Goal: Information Seeking & Learning: Learn about a topic

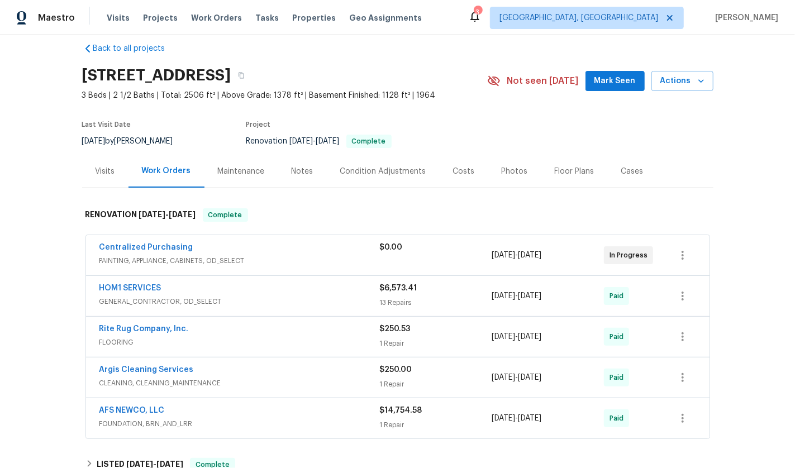
scroll to position [122, 0]
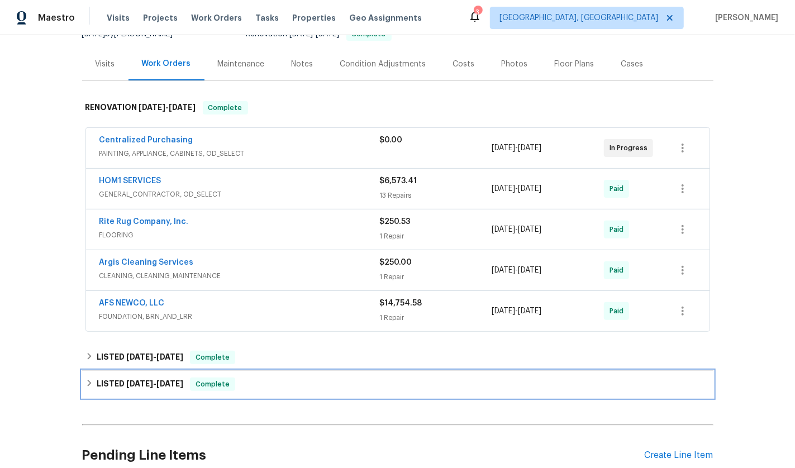
click at [136, 380] on span "6/23/25" at bounding box center [139, 384] width 27 height 8
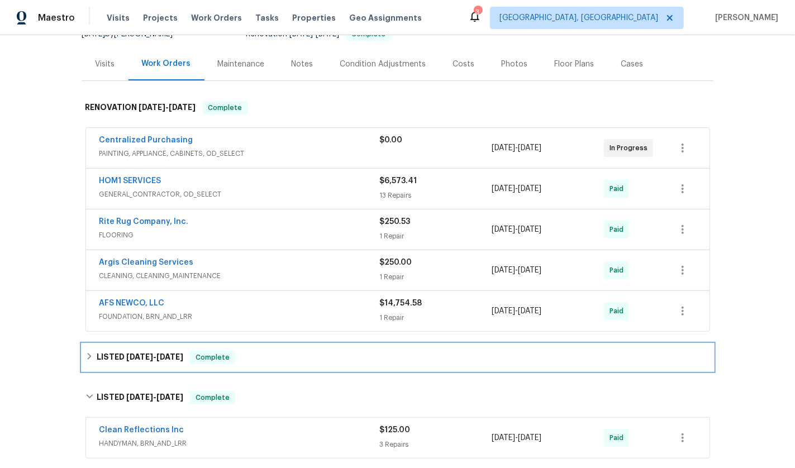
click at [127, 353] on span "[DATE]" at bounding box center [139, 357] width 27 height 8
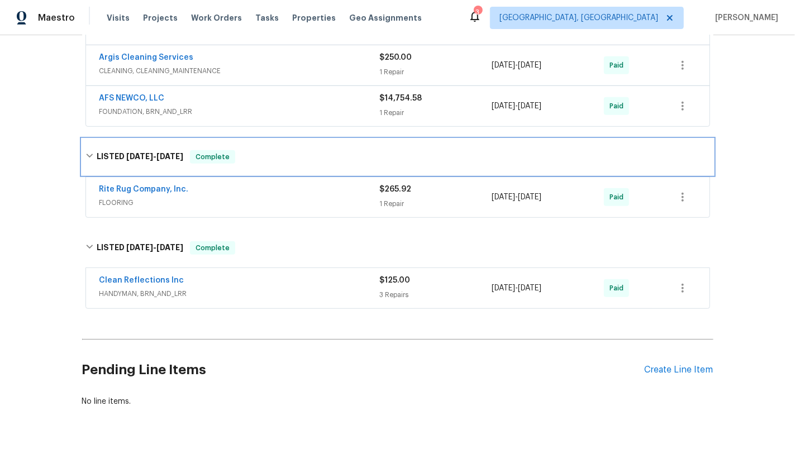
scroll to position [347, 0]
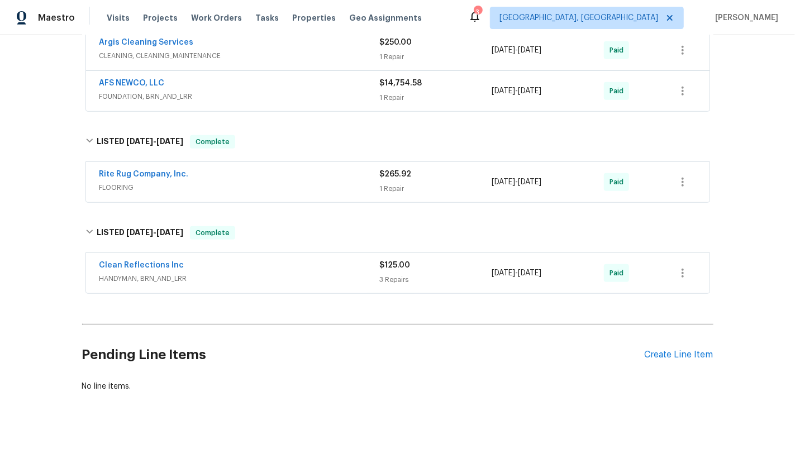
click at [254, 182] on span "FLOORING" at bounding box center [239, 187] width 280 height 11
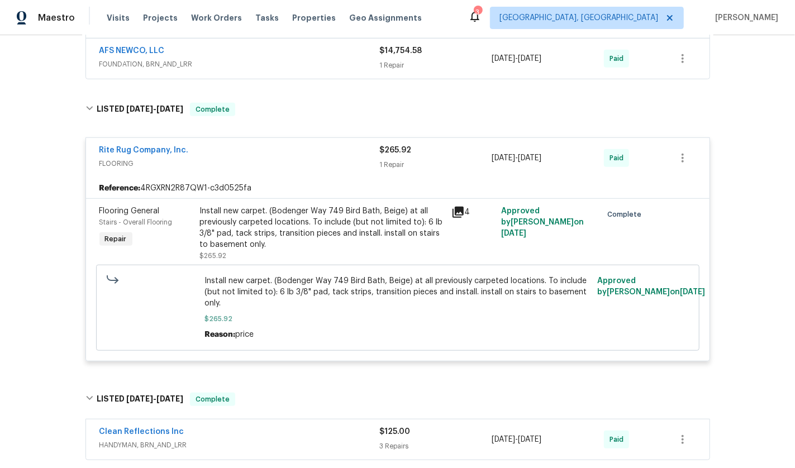
scroll to position [520, 0]
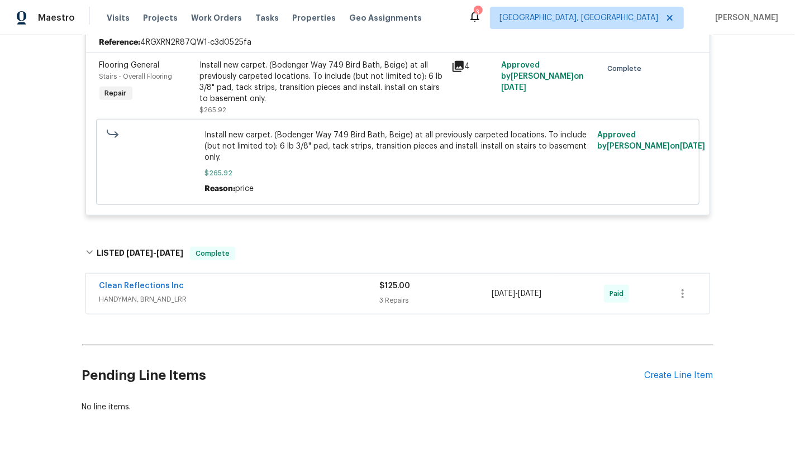
click at [245, 294] on span "HANDYMAN, BRN_AND_LRR" at bounding box center [239, 299] width 280 height 11
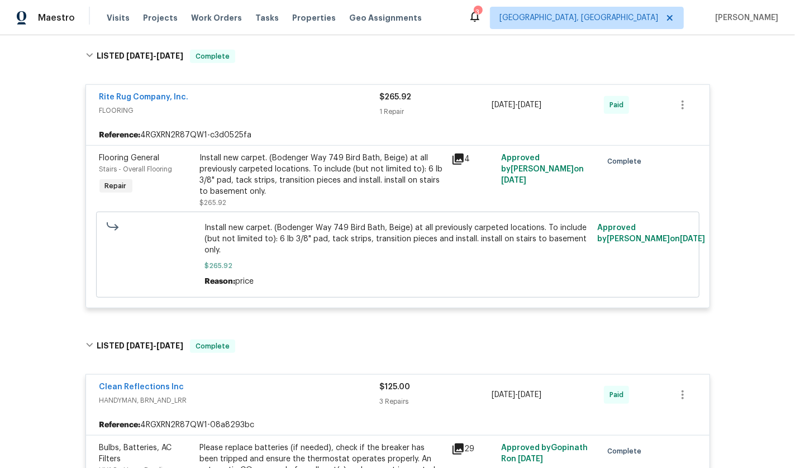
scroll to position [210, 0]
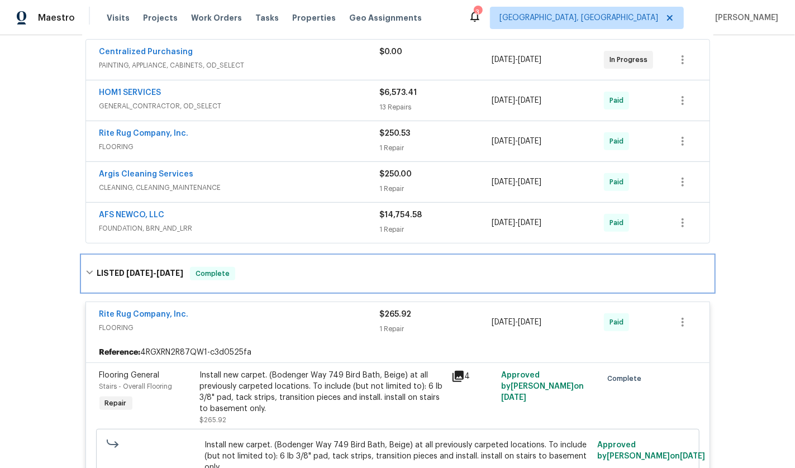
click at [97, 271] on h6 "LISTED 8/1/25 - 8/1/25" at bounding box center [140, 273] width 87 height 13
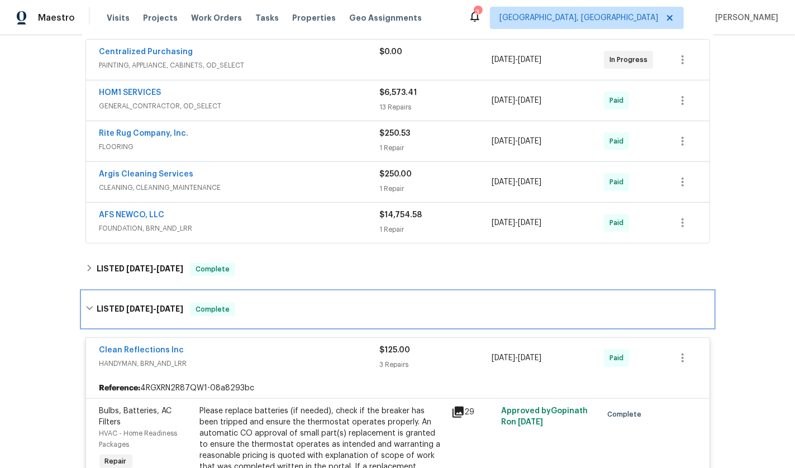
click at [118, 308] on h6 "LISTED 6/23/25 - 7/7/25" at bounding box center [140, 309] width 87 height 13
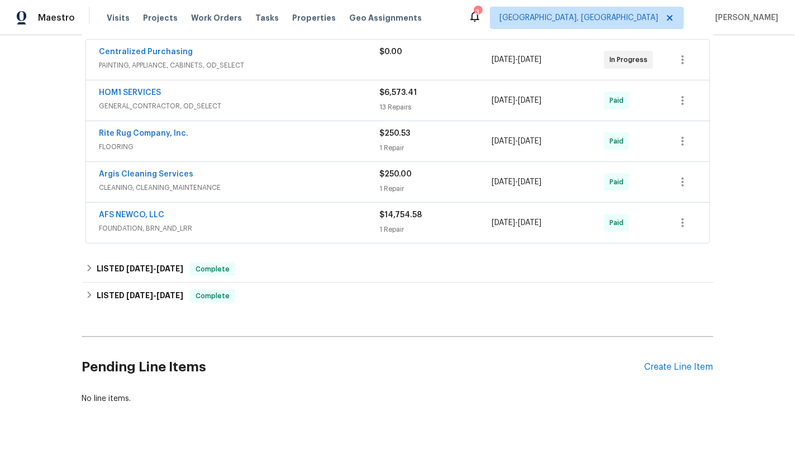
click at [201, 223] on span "FOUNDATION, BRN_AND_LRR" at bounding box center [239, 228] width 280 height 11
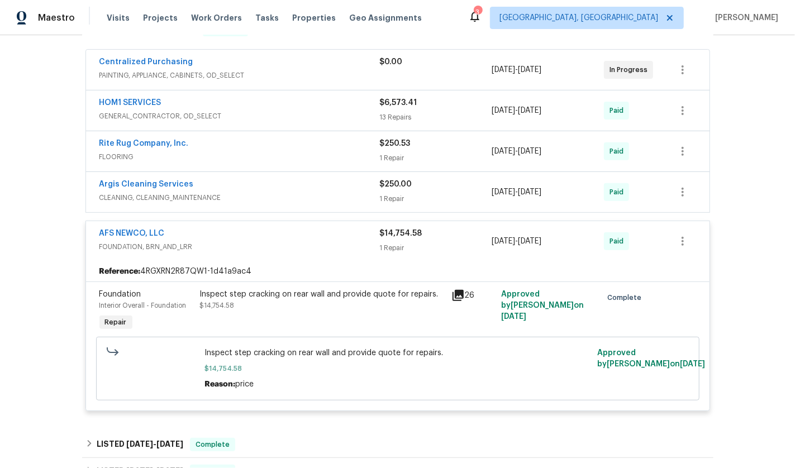
scroll to position [190, 0]
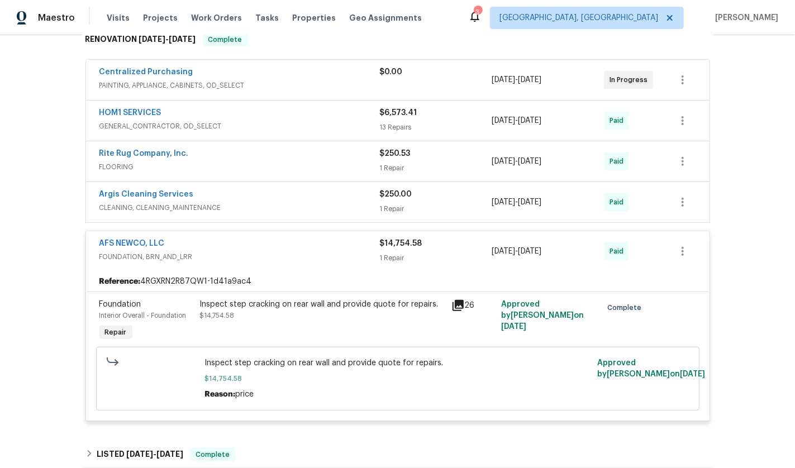
click at [294, 204] on span "CLEANING, CLEANING_MAINTENANCE" at bounding box center [239, 207] width 280 height 11
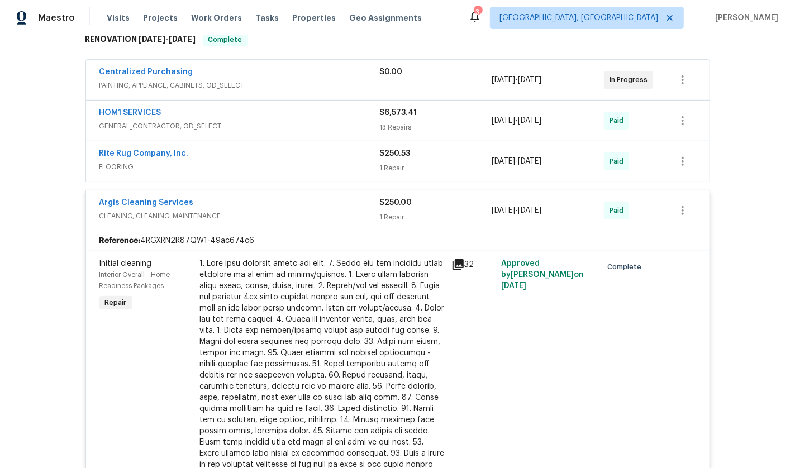
click at [282, 172] on div "Rite Rug Company, Inc. FLOORING" at bounding box center [239, 161] width 280 height 27
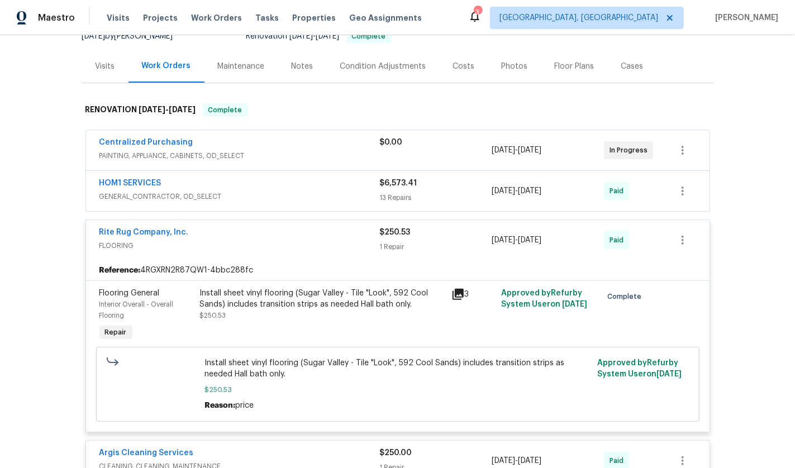
scroll to position [113, 0]
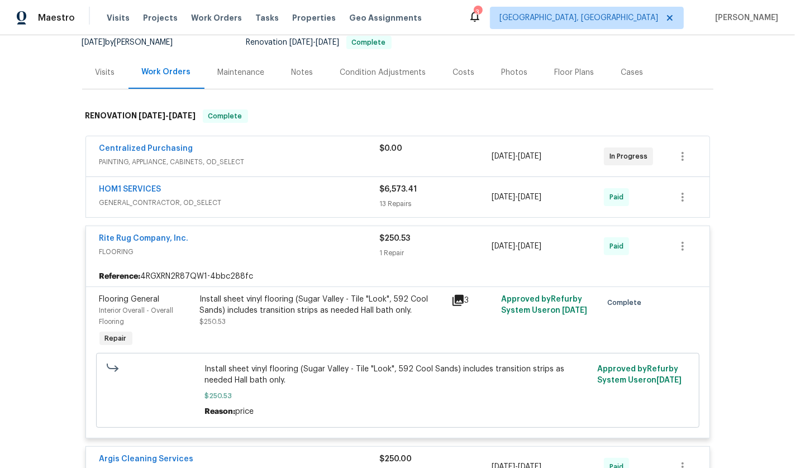
click at [270, 194] on div "HOM1 SERVICES" at bounding box center [239, 190] width 280 height 13
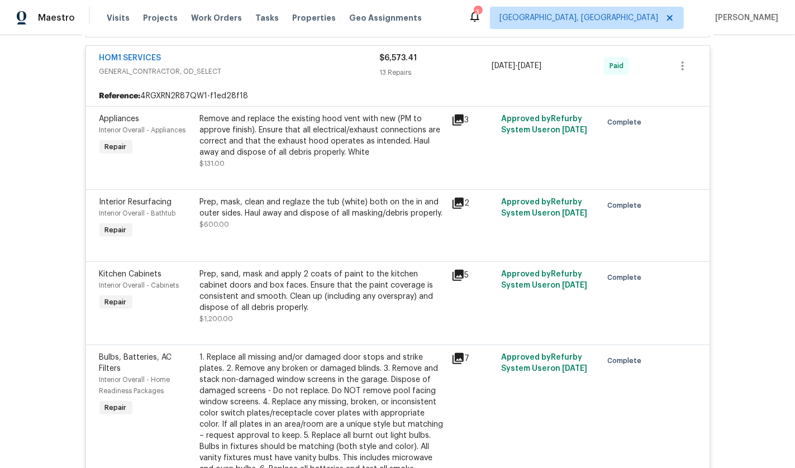
scroll to position [263, 0]
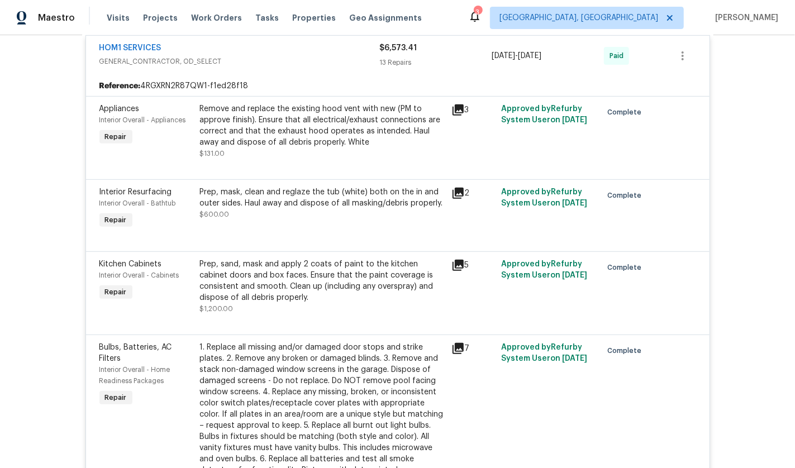
click at [455, 104] on icon at bounding box center [457, 109] width 11 height 11
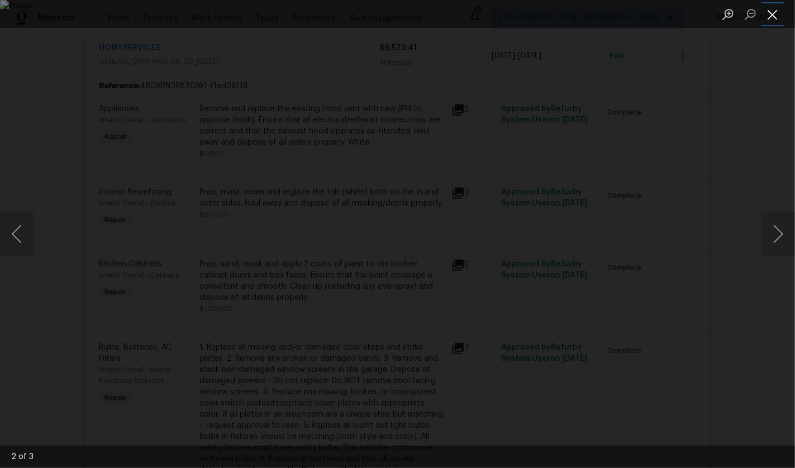
click at [782, 21] on button "Close lightbox" at bounding box center [772, 14] width 22 height 20
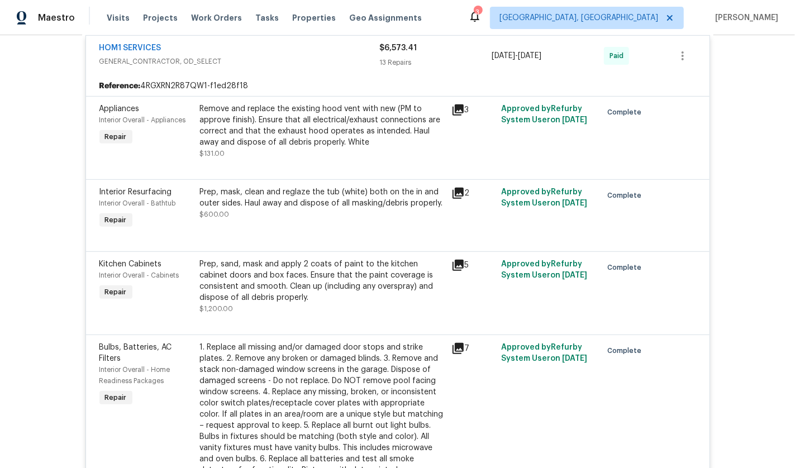
click at [141, 39] on div "HOM1 SERVICES GENERAL_CONTRACTOR, OD_SELECT $6,573.41 13 Repairs 4/2/2025 - 4/7…" at bounding box center [397, 56] width 623 height 40
click at [140, 42] on span "HOM1 SERVICES" at bounding box center [130, 47] width 62 height 11
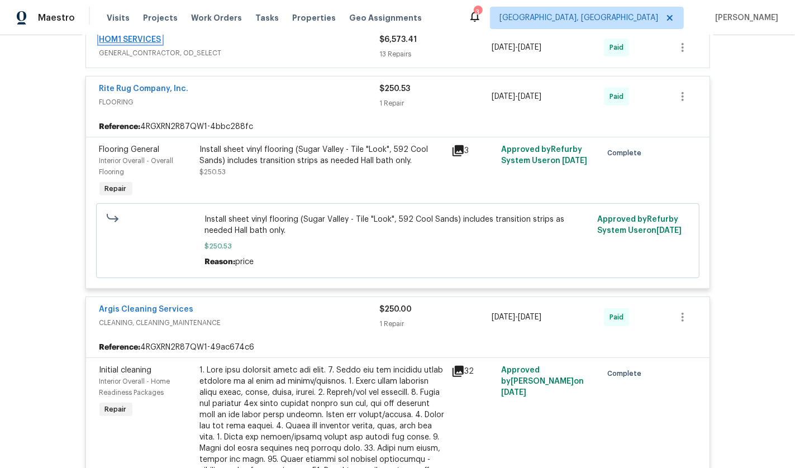
click at [140, 39] on link "HOM1 SERVICES" at bounding box center [130, 40] width 62 height 8
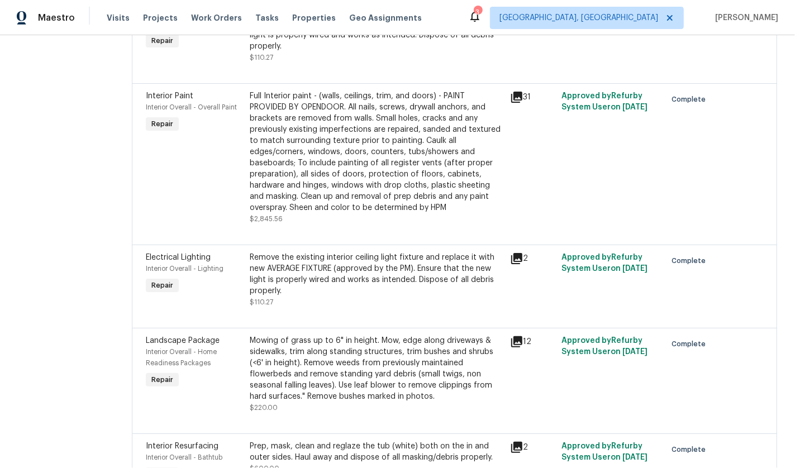
scroll to position [1071, 0]
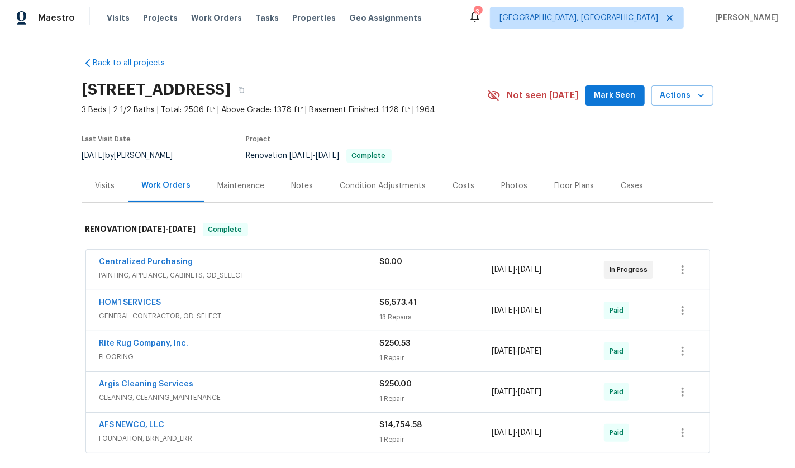
click at [223, 348] on div "Rite Rug Company, Inc." at bounding box center [239, 344] width 280 height 13
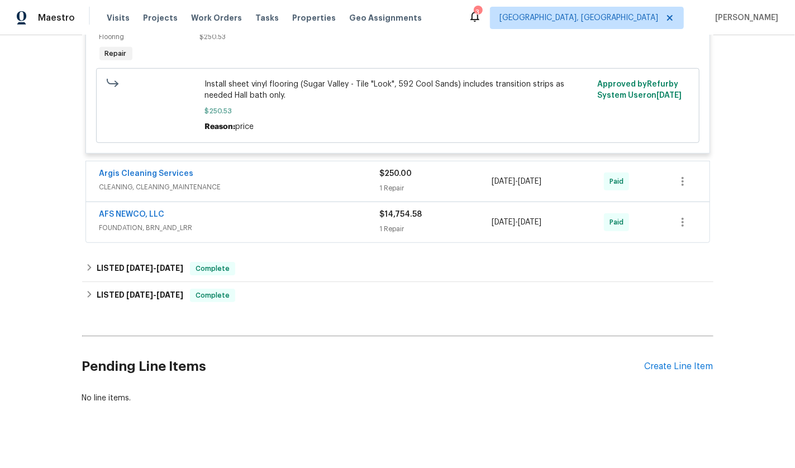
scroll to position [401, 0]
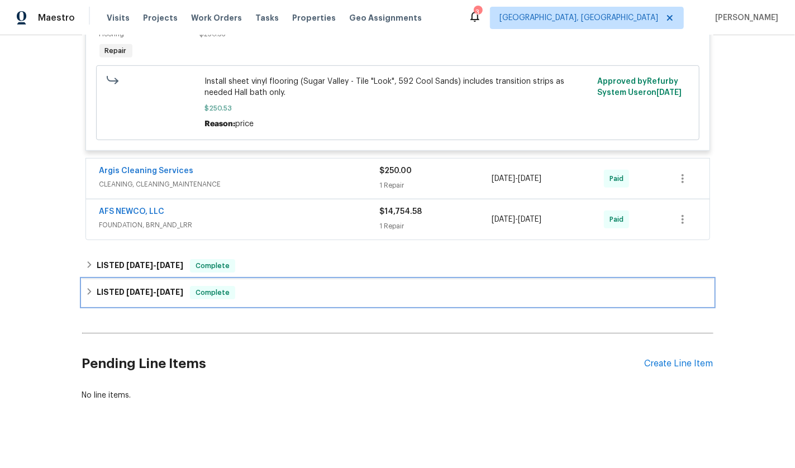
click at [170, 288] on span "7/7/25" at bounding box center [169, 292] width 27 height 8
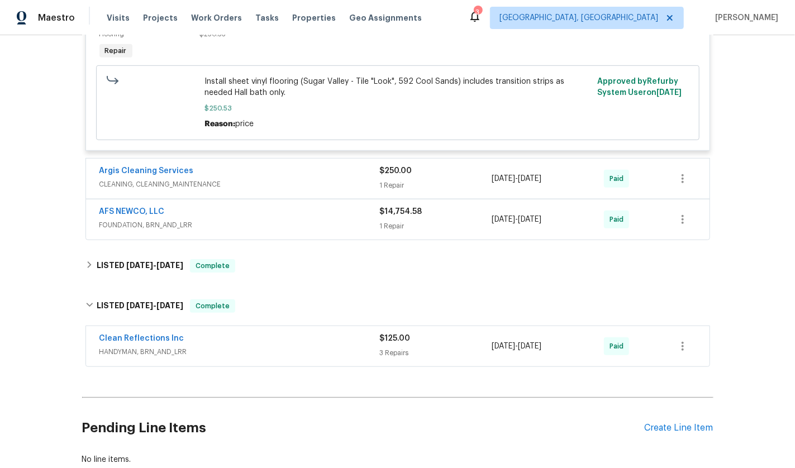
click at [236, 341] on div "Clean Reflections Inc" at bounding box center [239, 339] width 280 height 13
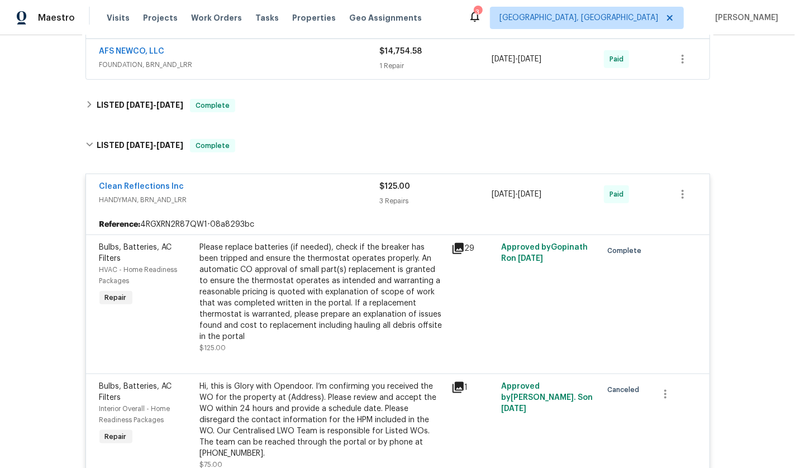
scroll to position [540, 0]
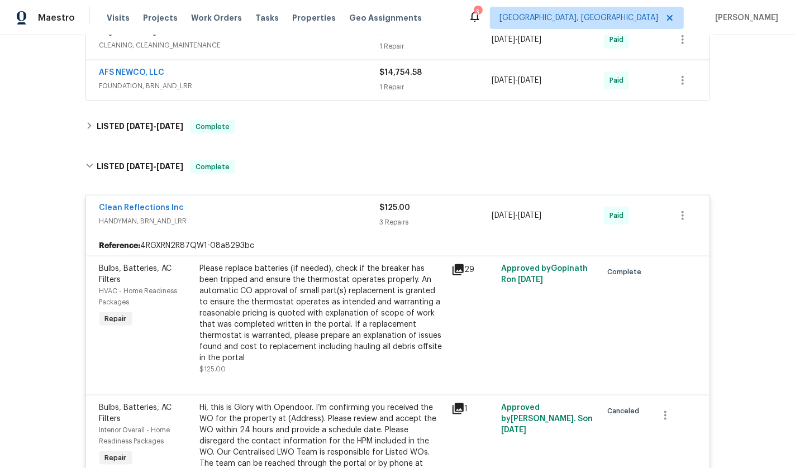
click at [218, 207] on div "Clean Reflections Inc" at bounding box center [239, 208] width 280 height 13
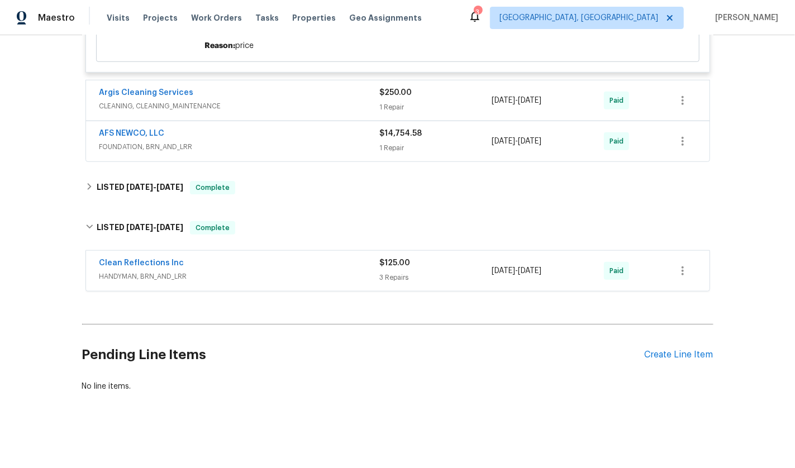
scroll to position [480, 0]
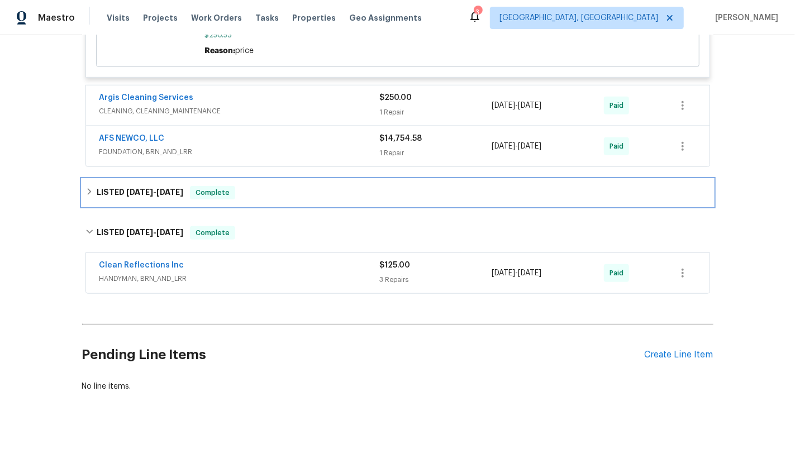
click at [156, 188] on span "[DATE]" at bounding box center [169, 192] width 27 height 8
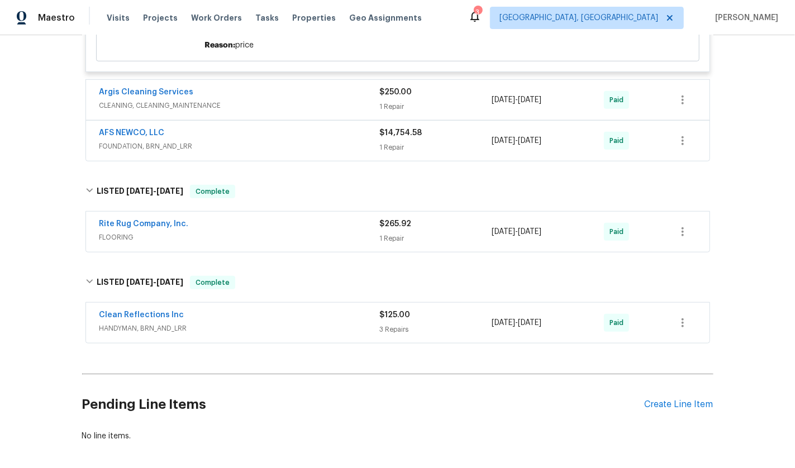
click at [237, 228] on div "Rite Rug Company, Inc." at bounding box center [239, 224] width 280 height 13
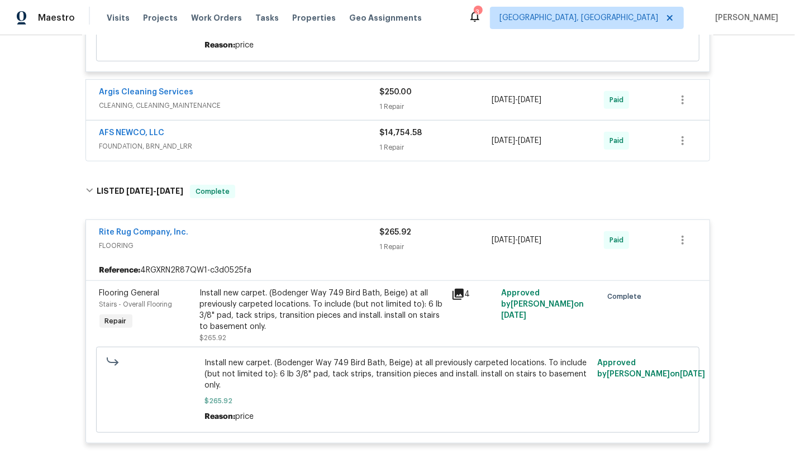
click at [455, 293] on icon at bounding box center [457, 294] width 13 height 13
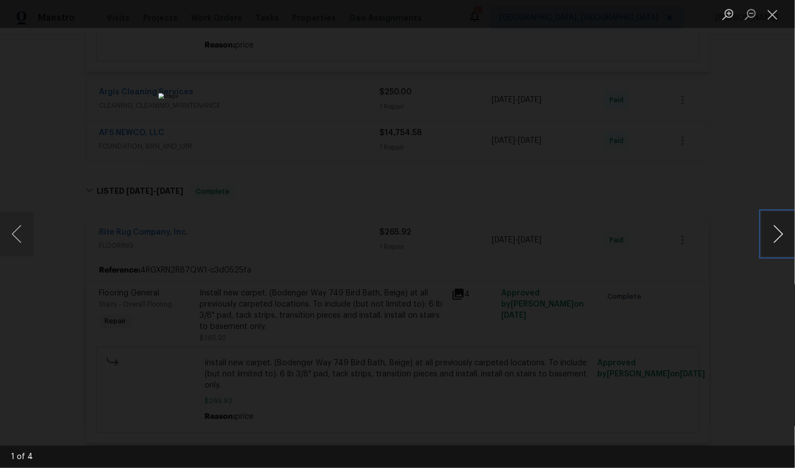
click at [778, 233] on button "Next image" at bounding box center [778, 234] width 34 height 45
click at [770, 18] on button "Close lightbox" at bounding box center [772, 14] width 22 height 20
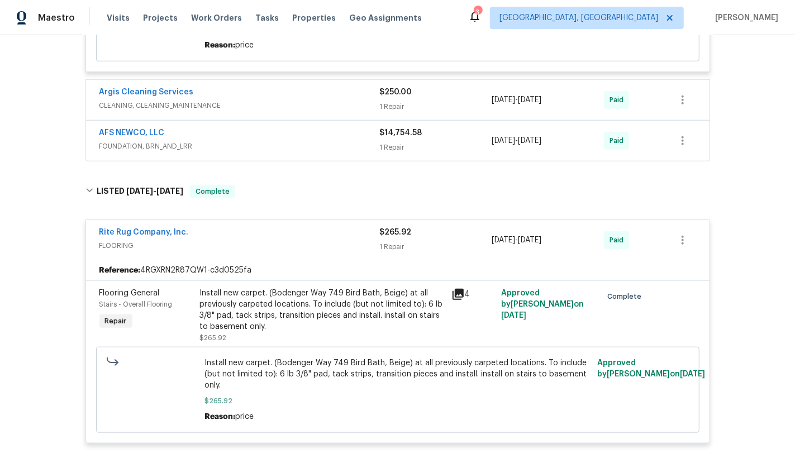
click at [454, 290] on icon at bounding box center [457, 294] width 11 height 11
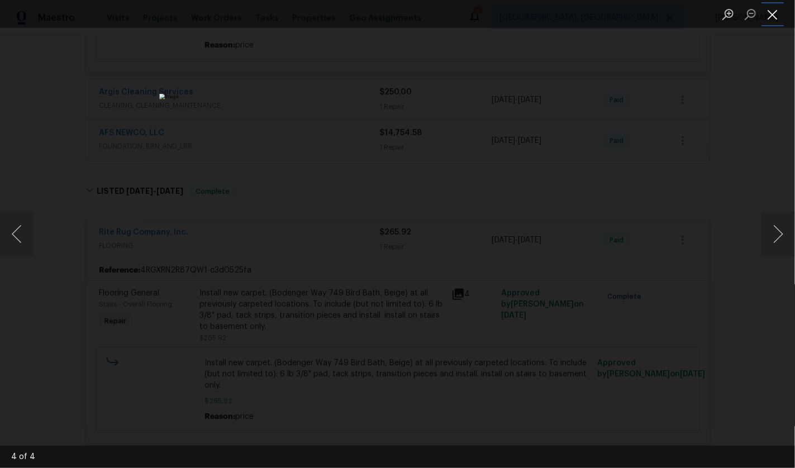
click at [773, 17] on button "Close lightbox" at bounding box center [772, 14] width 22 height 20
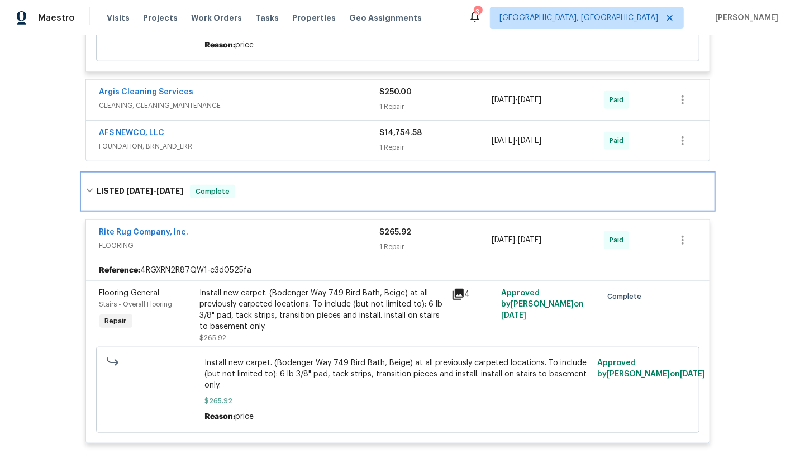
click at [121, 192] on h6 "LISTED 8/1/25 - 8/1/25" at bounding box center [140, 191] width 87 height 13
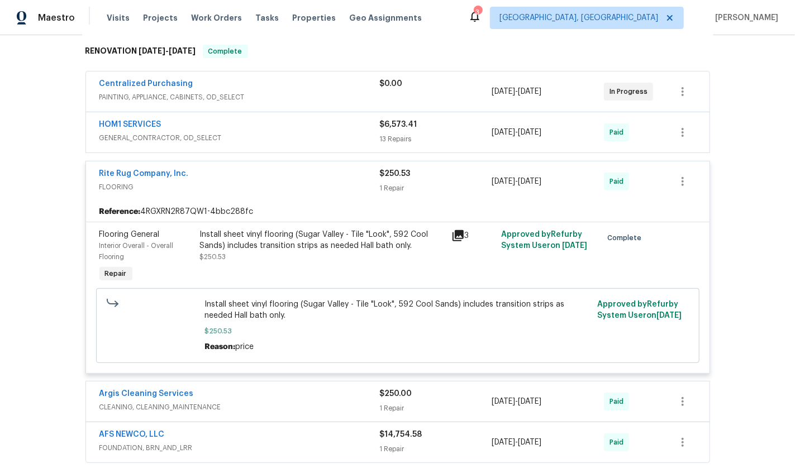
scroll to position [0, 0]
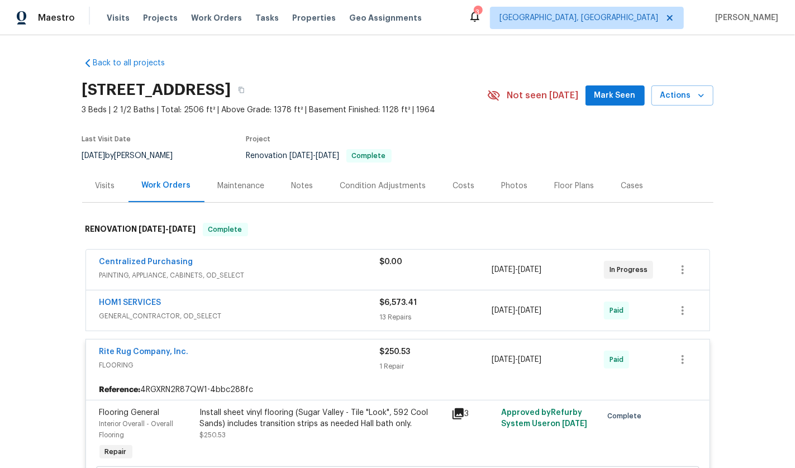
click at [248, 285] on div "Centralized Purchasing PAINTING, APPLIANCE, CABINETS, OD_SELECT $0.00 4/2/2025 …" at bounding box center [397, 270] width 623 height 40
click at [245, 299] on div "HOM1 SERVICES" at bounding box center [239, 303] width 280 height 13
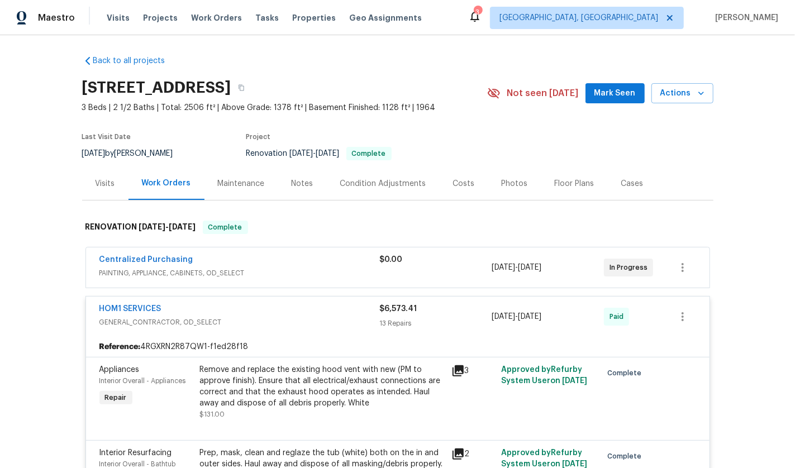
scroll to position [3, 0]
click at [98, 185] on div "Visits" at bounding box center [106, 183] width 20 height 11
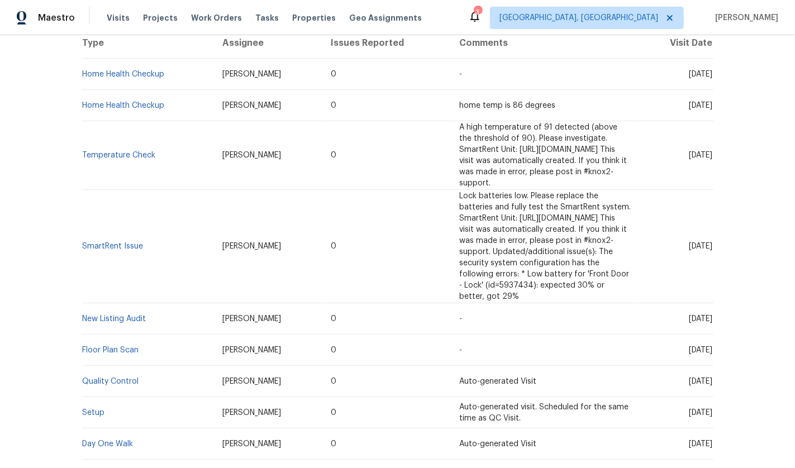
scroll to position [301, 0]
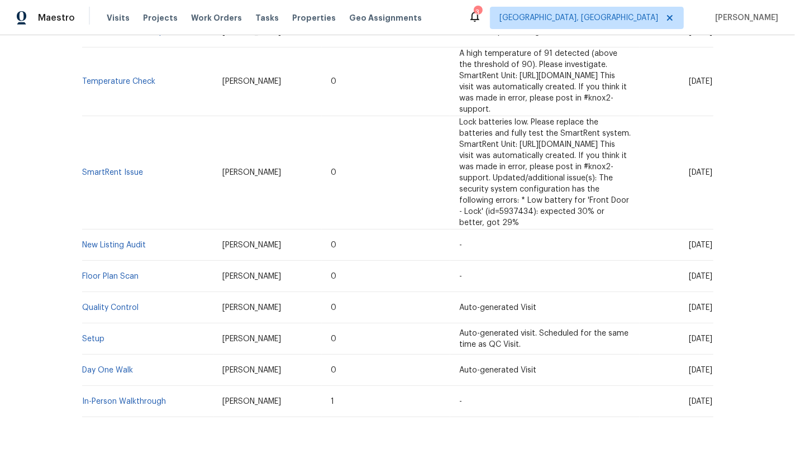
click at [109, 386] on td "In-Person Walkthrough" at bounding box center [148, 401] width 132 height 31
click at [106, 398] on link "In-Person Walkthrough" at bounding box center [125, 402] width 84 height 8
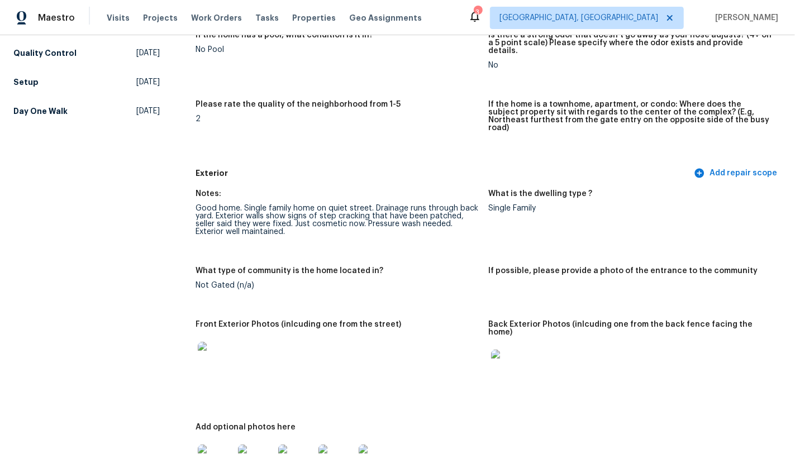
scroll to position [299, 0]
click at [208, 342] on img at bounding box center [216, 359] width 36 height 36
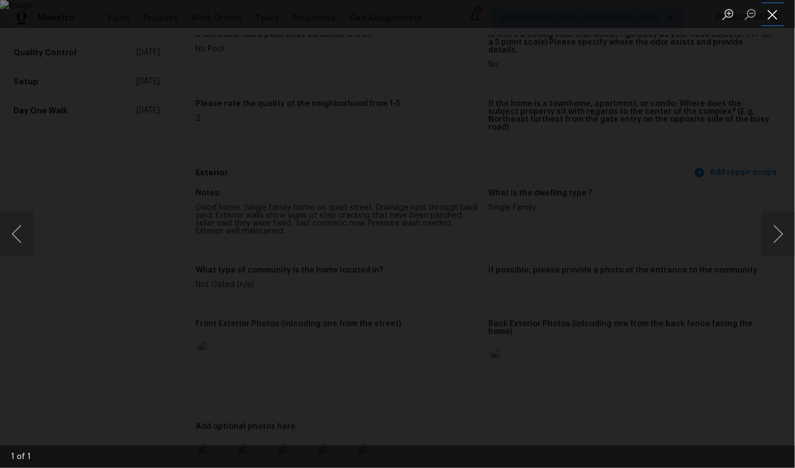
click at [770, 16] on button "Close lightbox" at bounding box center [772, 14] width 22 height 20
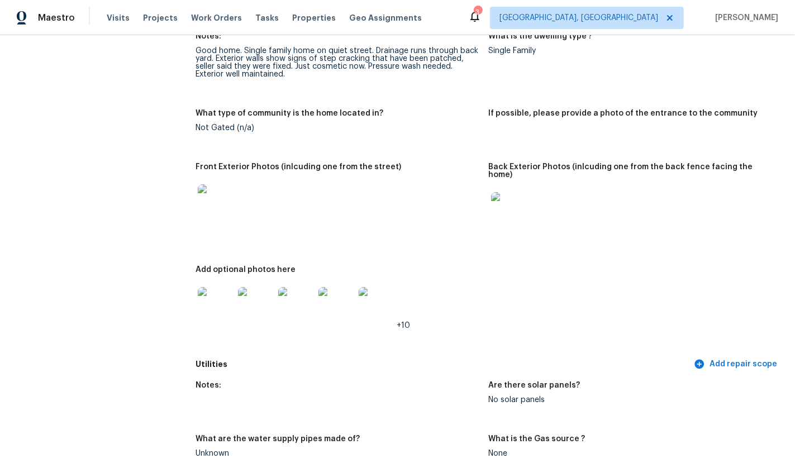
scroll to position [459, 0]
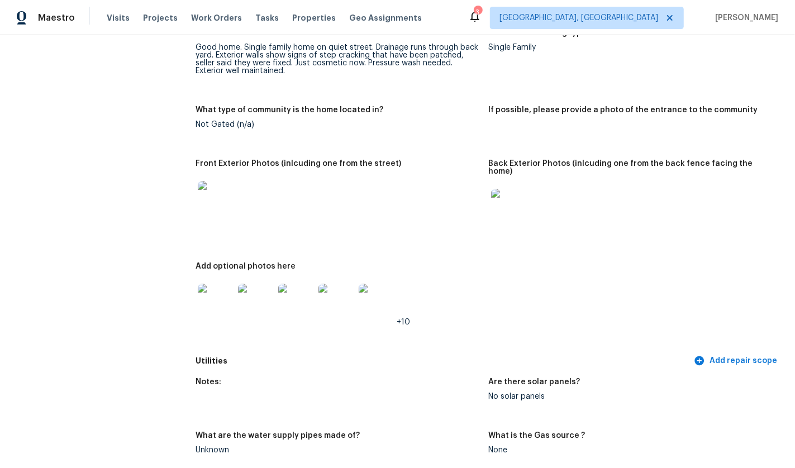
click at [364, 284] on img at bounding box center [377, 302] width 36 height 36
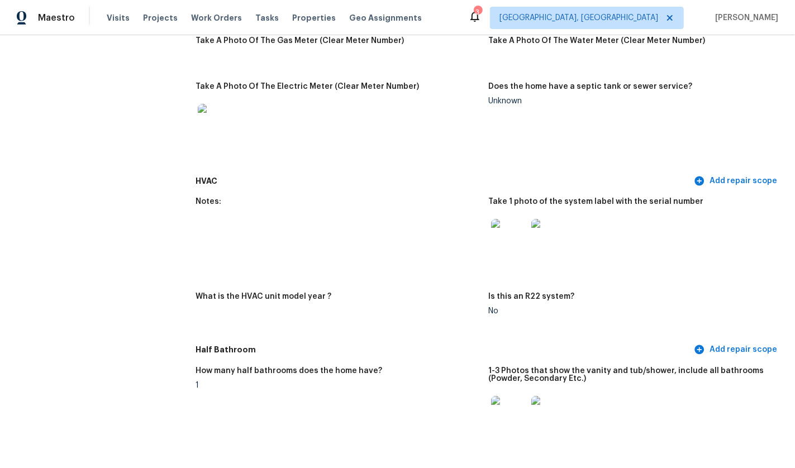
scroll to position [908, 0]
click at [506, 221] on img at bounding box center [509, 236] width 36 height 36
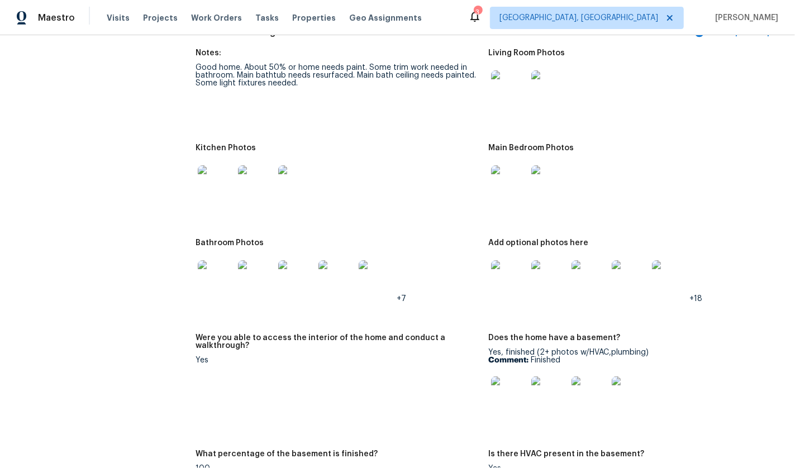
scroll to position [1436, 0]
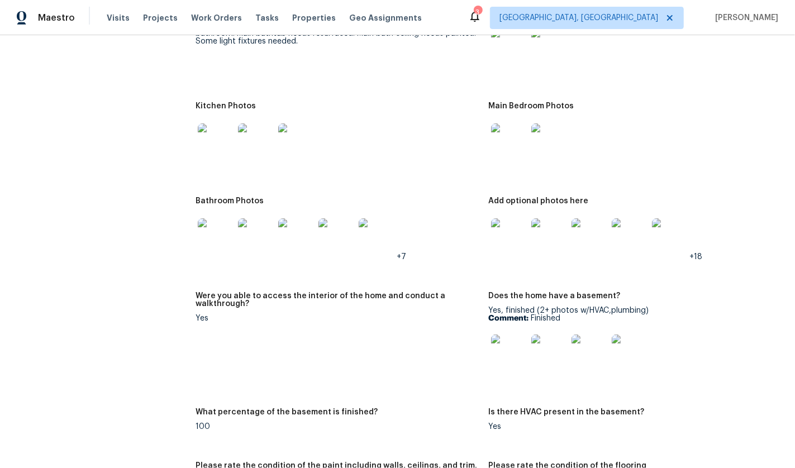
click at [500, 218] on img at bounding box center [509, 236] width 36 height 36
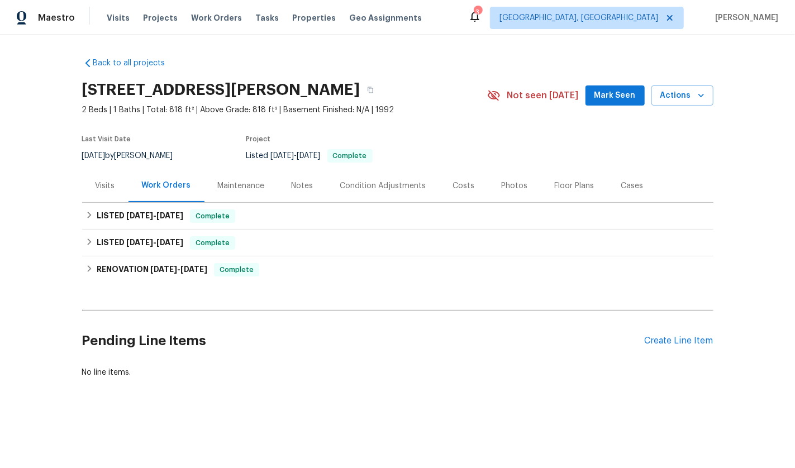
click at [73, 212] on div "Back to all projects [STREET_ADDRESS][PERSON_NAME] 2 Beds | 1 Baths | Total: 81…" at bounding box center [397, 244] width 795 height 419
click at [87, 217] on icon at bounding box center [89, 215] width 4 height 7
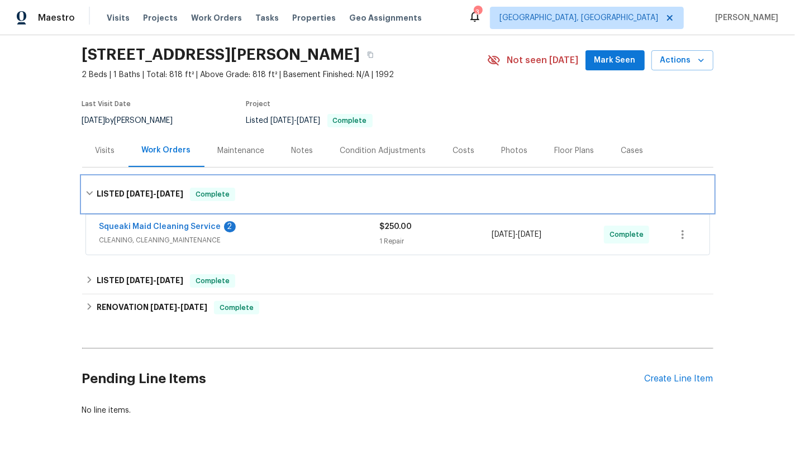
scroll to position [67, 0]
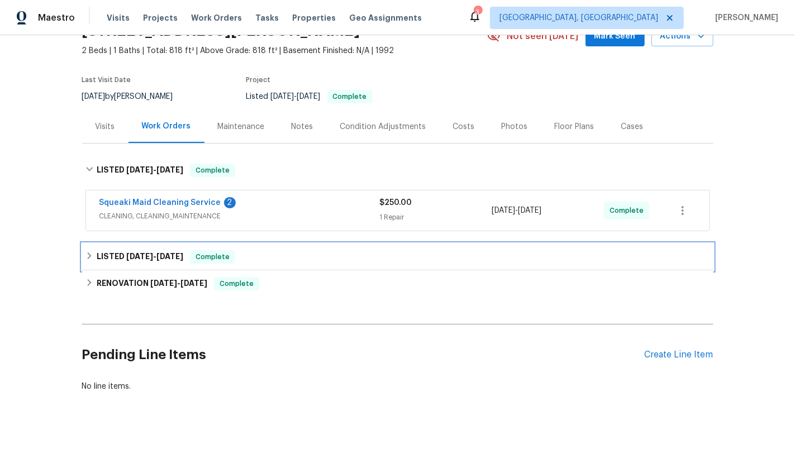
click at [82, 244] on div "LISTED [DATE] - [DATE] Complete" at bounding box center [397, 257] width 631 height 27
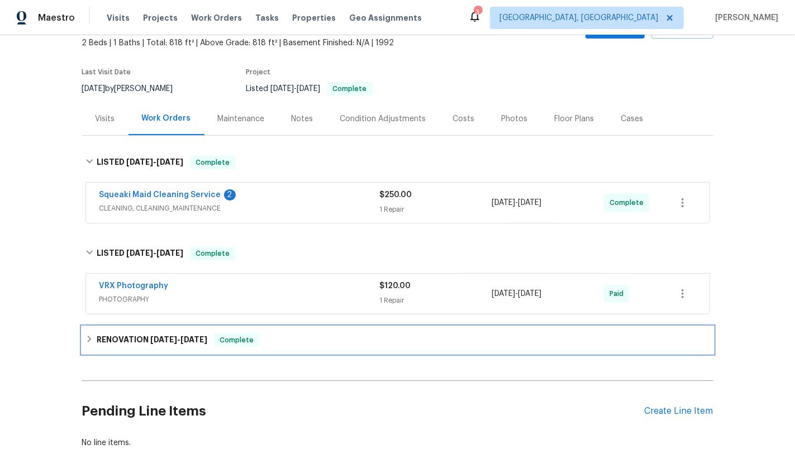
click at [85, 335] on icon at bounding box center [89, 339] width 8 height 8
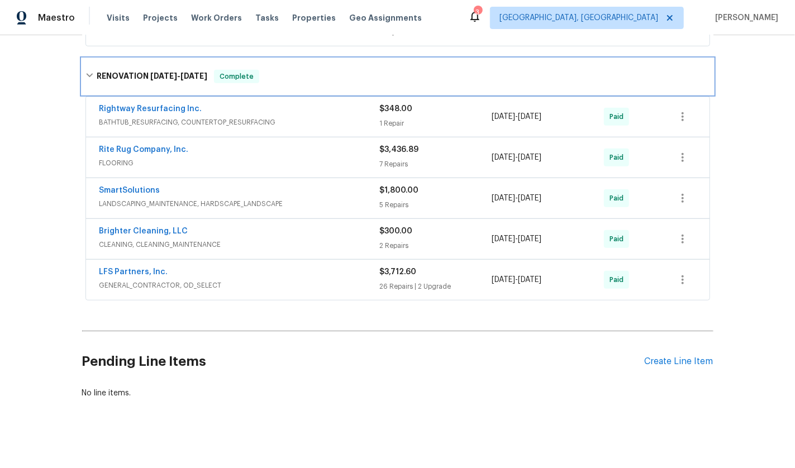
scroll to position [347, 0]
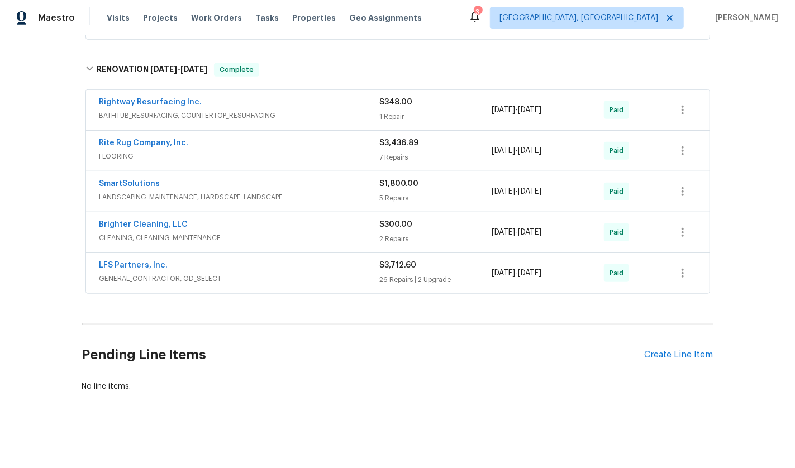
click at [254, 273] on span "GENERAL_CONTRACTOR, OD_SELECT" at bounding box center [239, 278] width 280 height 11
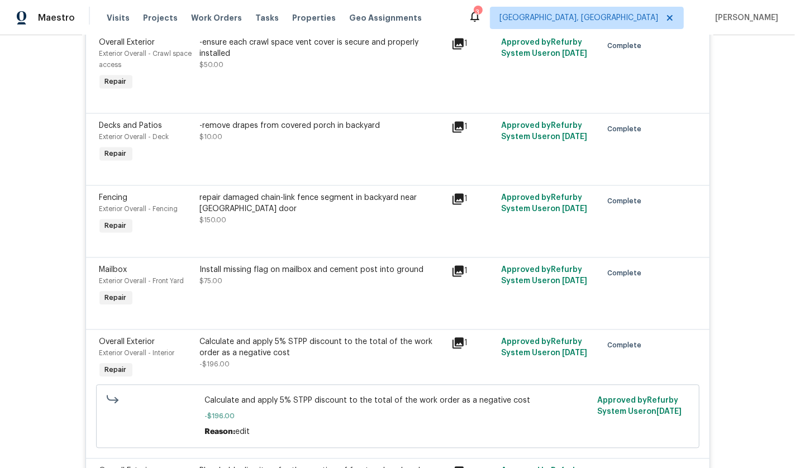
scroll to position [231, 0]
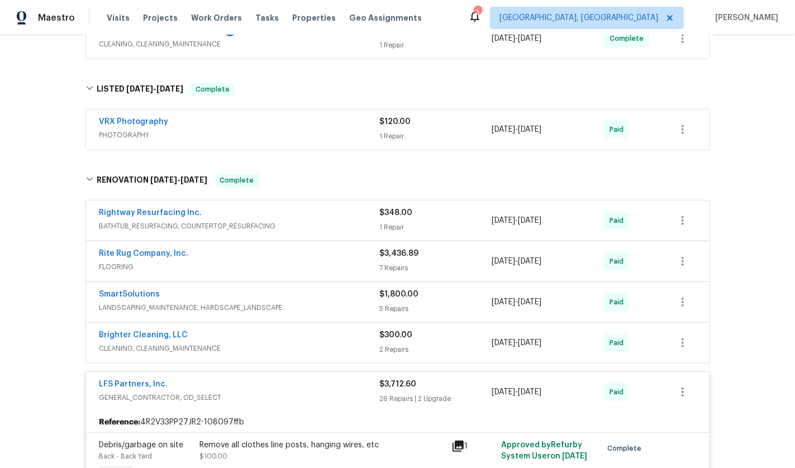
click at [196, 385] on div "LFS Partners, Inc." at bounding box center [239, 385] width 280 height 13
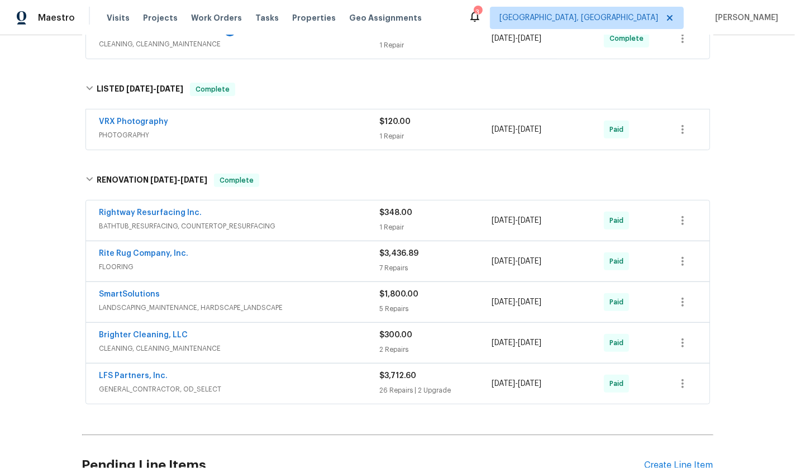
click at [235, 337] on div "Brighter Cleaning, LLC" at bounding box center [239, 336] width 280 height 13
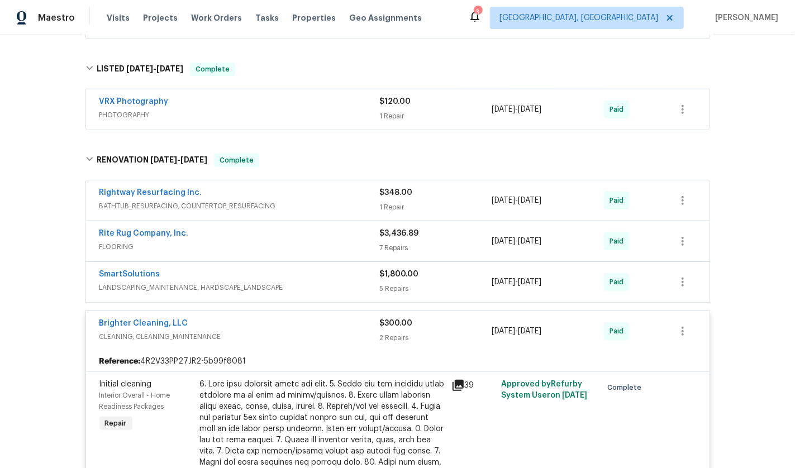
scroll to position [250, 0]
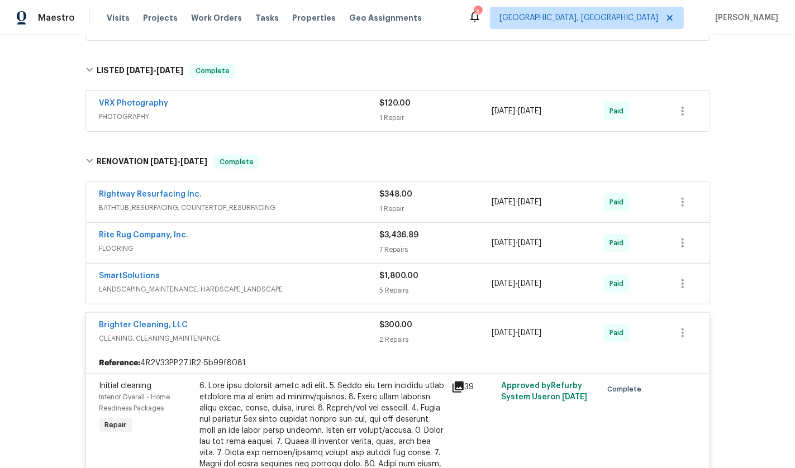
click at [253, 333] on span "CLEANING, CLEANING_MAINTENANCE" at bounding box center [239, 338] width 280 height 11
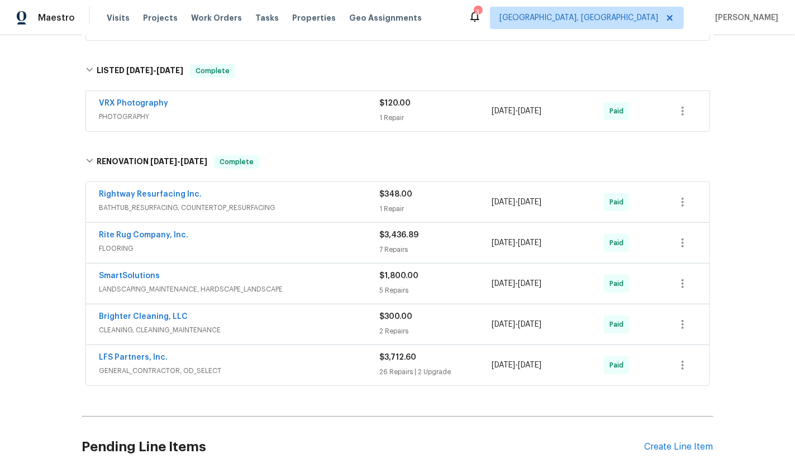
click at [231, 284] on span "LANDSCAPING_MAINTENANCE, HARDSCAPE_LANDSCAPE" at bounding box center [239, 289] width 280 height 11
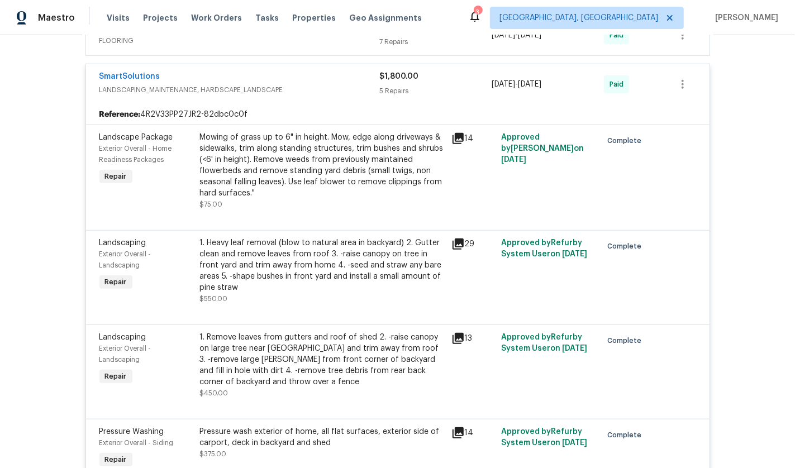
scroll to position [166, 0]
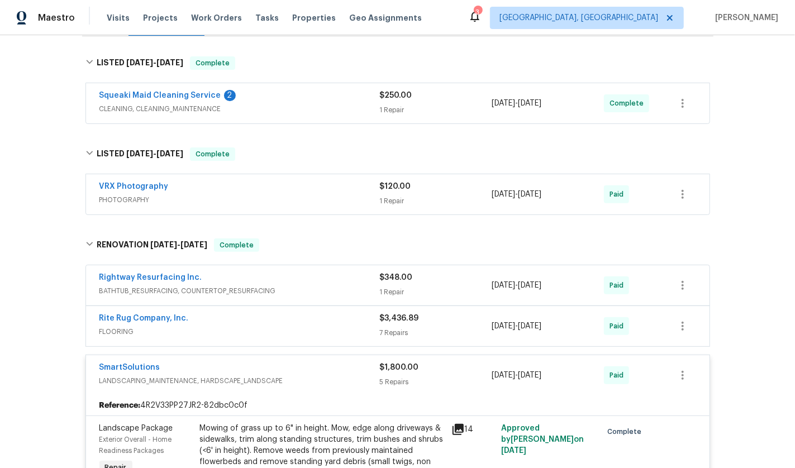
click at [235, 362] on div "SmartSolutions" at bounding box center [239, 368] width 280 height 13
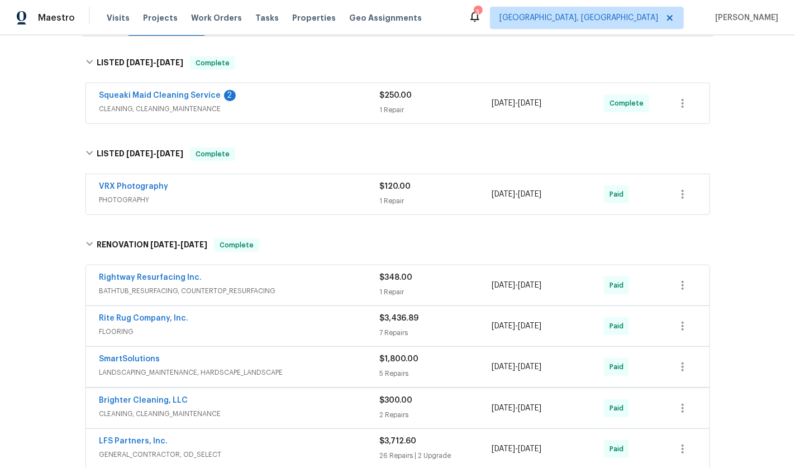
click at [249, 331] on span "FLOORING" at bounding box center [239, 331] width 280 height 11
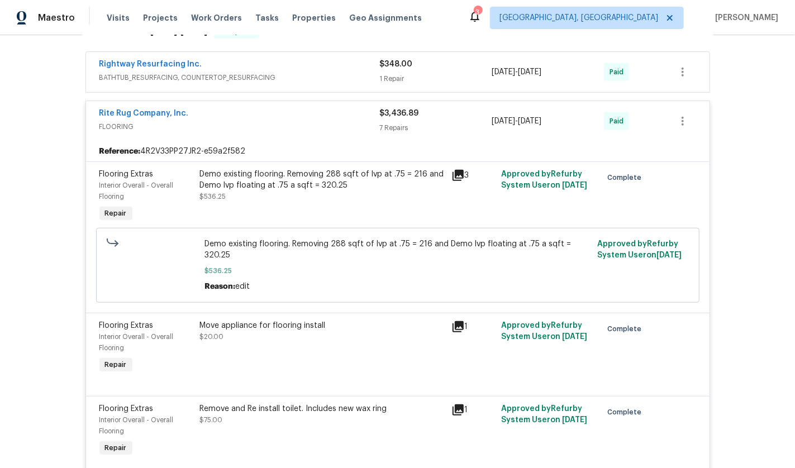
scroll to position [333, 0]
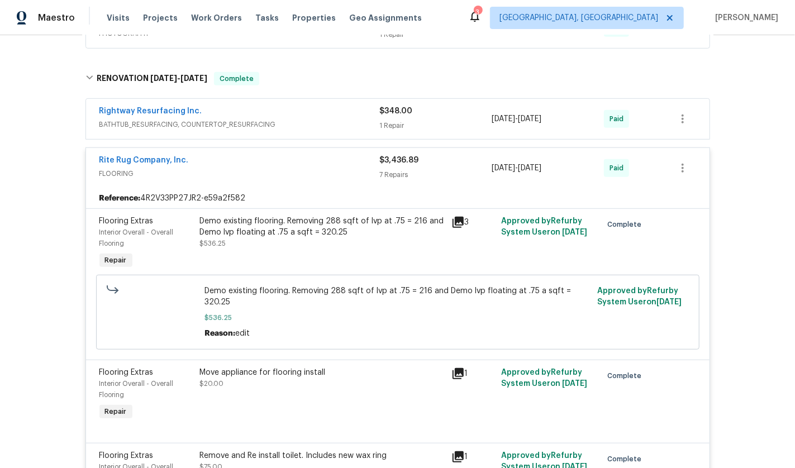
click at [225, 172] on span "FLOORING" at bounding box center [239, 173] width 280 height 11
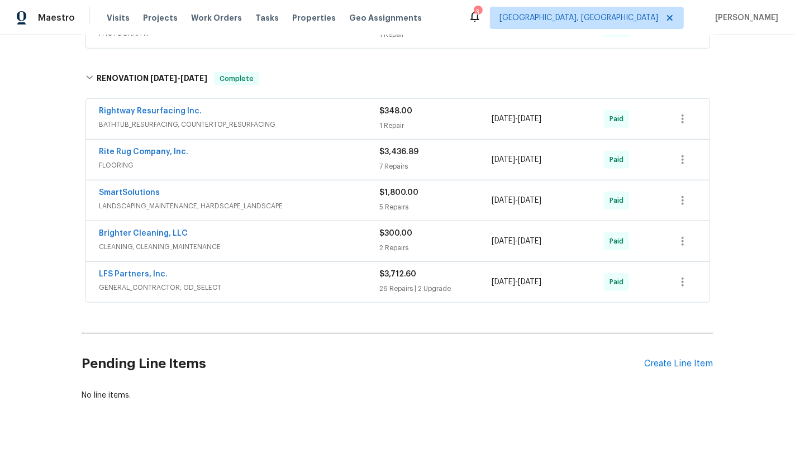
click at [314, 116] on div "Rightway Resurfacing Inc." at bounding box center [239, 112] width 280 height 13
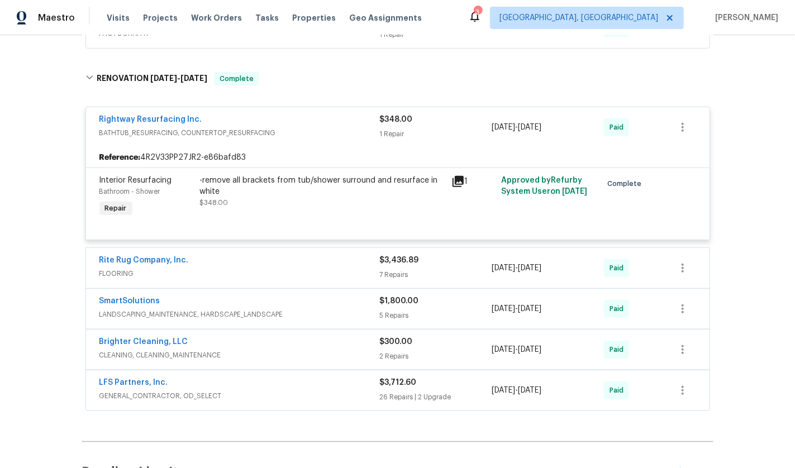
click at [296, 127] on span "BATHTUB_RESURFACING, COUNTERTOP_RESURFACING" at bounding box center [239, 132] width 280 height 11
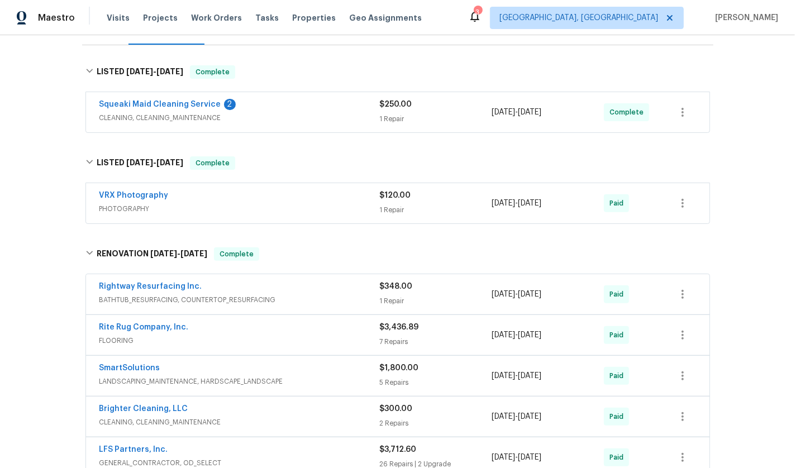
scroll to position [98, 0]
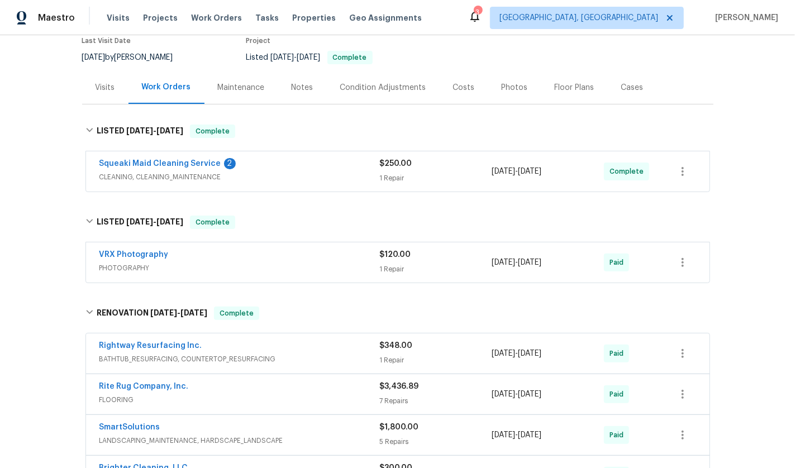
click at [268, 178] on span "CLEANING, CLEANING_MAINTENANCE" at bounding box center [239, 177] width 280 height 11
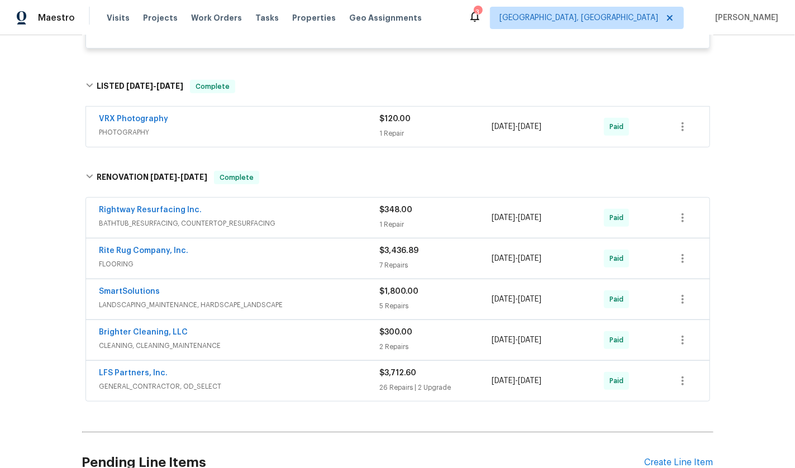
scroll to position [403, 0]
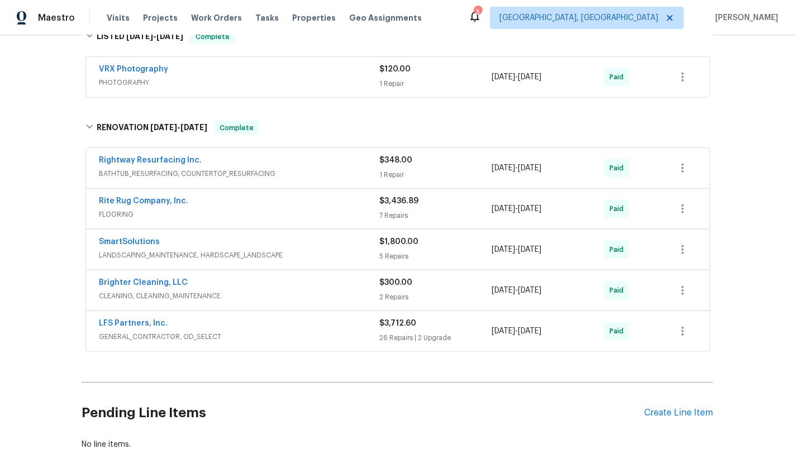
click at [249, 333] on span "GENERAL_CONTRACTOR, OD_SELECT" at bounding box center [239, 336] width 280 height 11
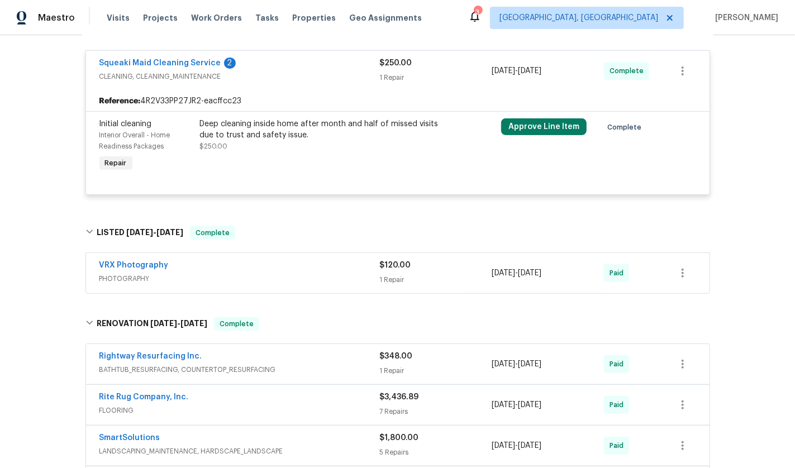
scroll to position [383, 0]
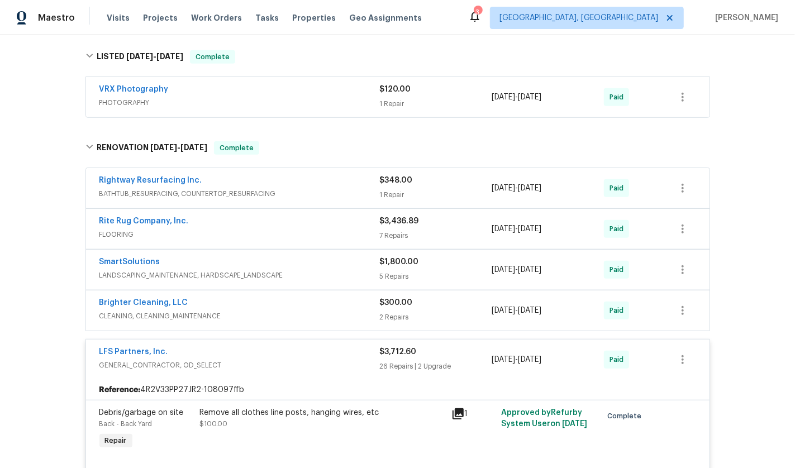
click at [248, 351] on div "LFS Partners, Inc." at bounding box center [239, 352] width 280 height 13
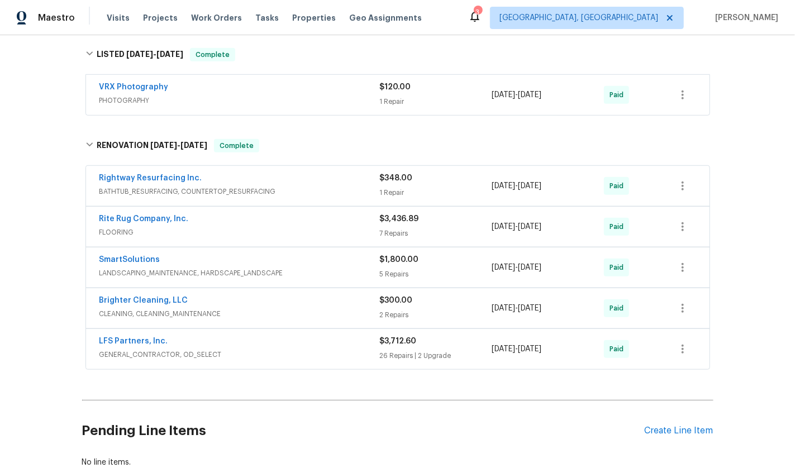
scroll to position [386, 0]
